Goal: Transaction & Acquisition: Purchase product/service

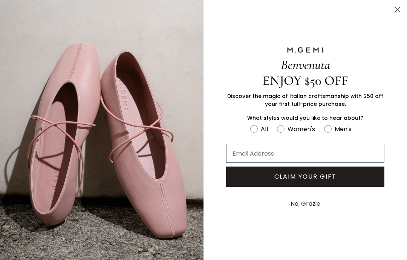
click at [395, 12] on icon "Close dialog" at bounding box center [397, 9] width 5 height 5
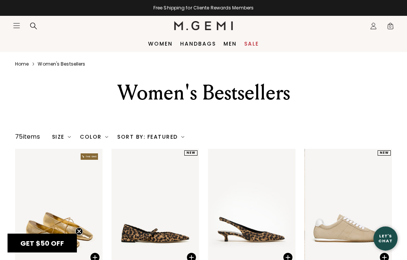
click at [163, 41] on link "Women" at bounding box center [160, 44] width 25 height 6
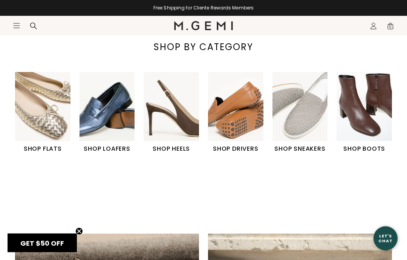
scroll to position [209, 0]
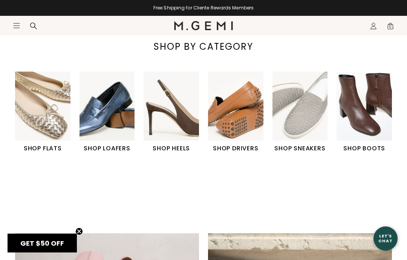
click at [307, 141] on img "5 / 6" at bounding box center [300, 106] width 55 height 69
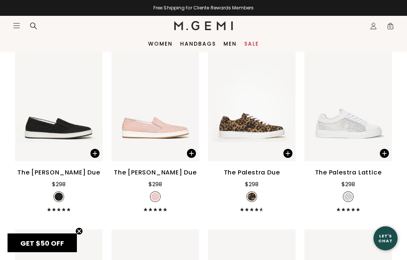
scroll to position [474, 0]
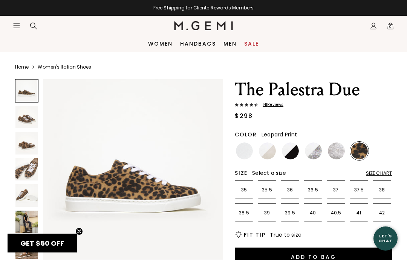
click at [296, 150] on img at bounding box center [290, 151] width 17 height 17
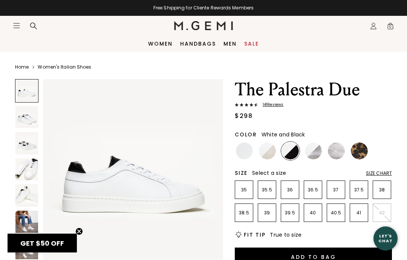
click at [316, 152] on img at bounding box center [313, 151] width 17 height 17
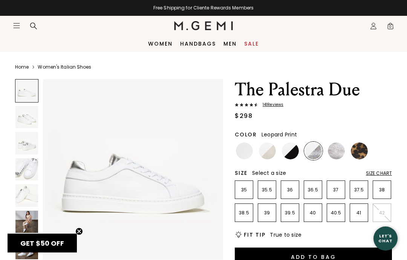
click at [363, 155] on img at bounding box center [359, 151] width 17 height 17
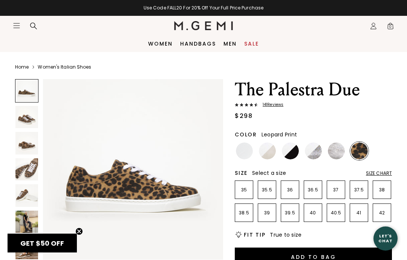
click at [13, 24] on icon "Icons/20x20/hamburger@2x" at bounding box center [17, 26] width 8 height 8
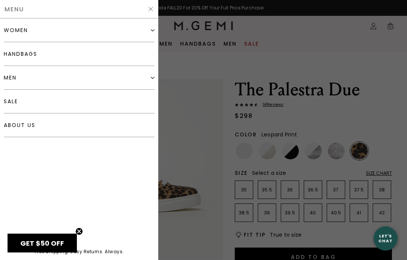
click at [18, 33] on div "Close dialog Still Looking? Unlock $50 Off Enjoy a gift from us on your first f…" at bounding box center [203, 130] width 407 height 260
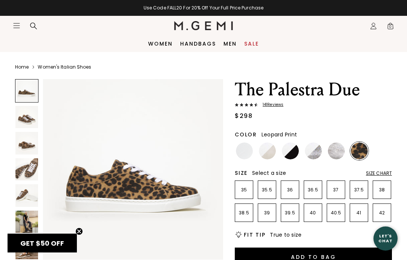
click at [15, 29] on icon "Icons/20x20/hamburger@2x" at bounding box center [17, 26] width 8 height 8
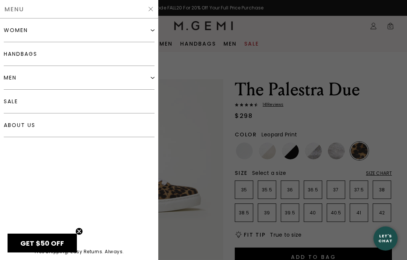
click at [15, 33] on div "women" at bounding box center [16, 30] width 24 height 6
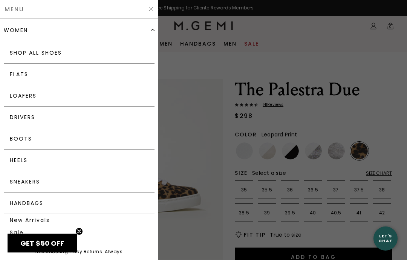
click at [17, 162] on link "Heels" at bounding box center [79, 160] width 151 height 21
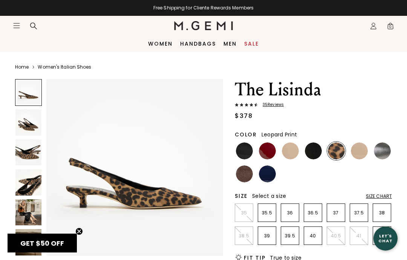
click at [14, 23] on icon "Open site menu" at bounding box center [17, 25] width 6 height 5
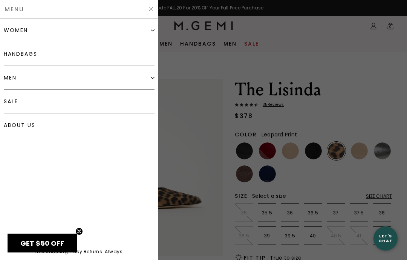
click at [21, 31] on div "women" at bounding box center [16, 30] width 24 height 6
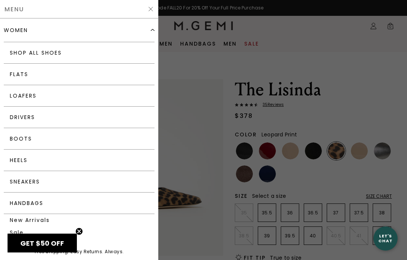
click at [17, 162] on link "Heels" at bounding box center [79, 160] width 151 height 21
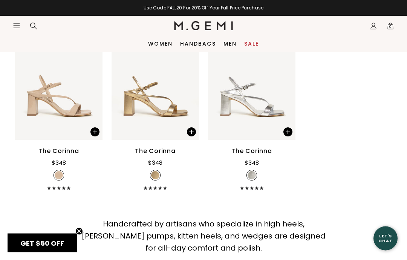
scroll to position [1809, 0]
